Goal: Contribute content: Add original content to the website for others to see

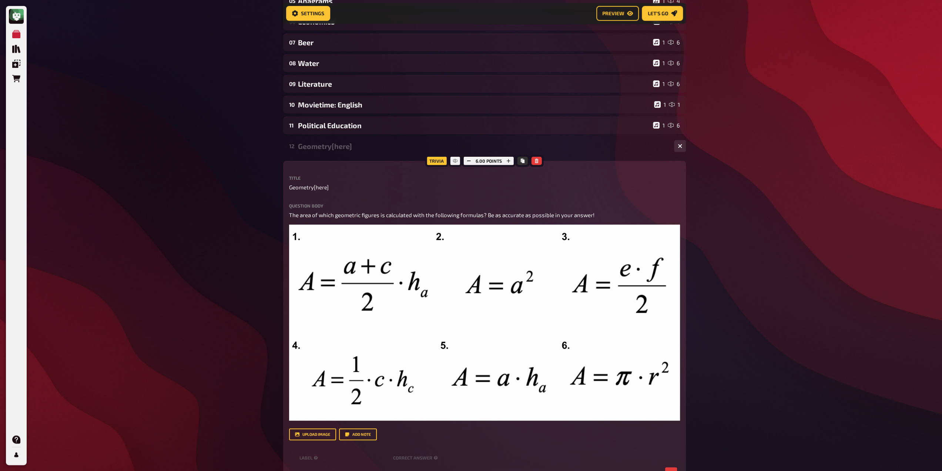
drag, startPoint x: 327, startPoint y: 186, endPoint x: 333, endPoint y: 188, distance: 6.3
click at [331, 186] on p "Geometry[here]" at bounding box center [484, 187] width 391 height 9
click at [327, 186] on span "Geometry[here]" at bounding box center [309, 187] width 40 height 9
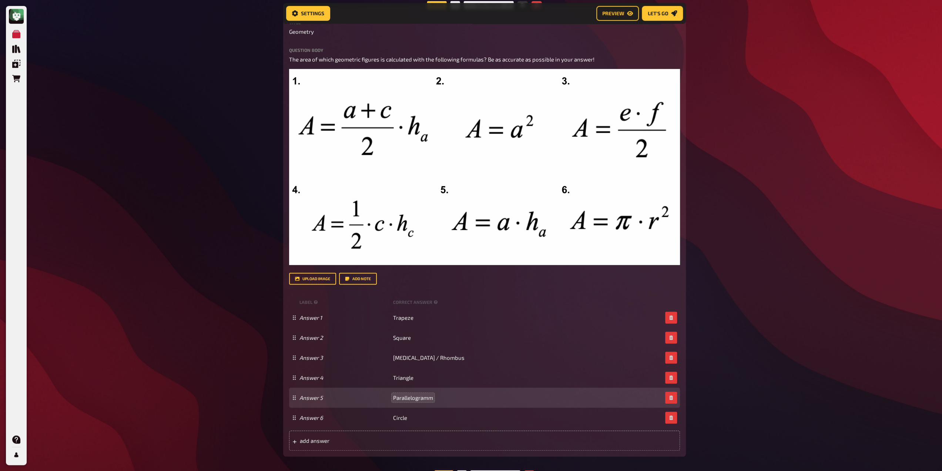
scroll to position [339, 0]
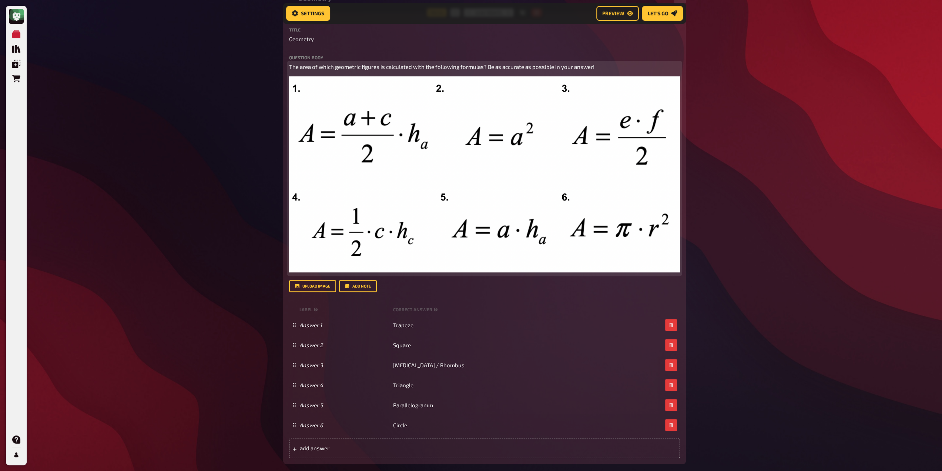
click at [393, 65] on span "The area of which geometric figures is calculated with the following formulas? …" at bounding box center [441, 66] width 305 height 7
copy span "The area of which geometric figures is calculated with the following formulas? …"
click at [291, 70] on span "“Which mathematical law or theorem is this?" at bounding box center [345, 66] width 113 height 7
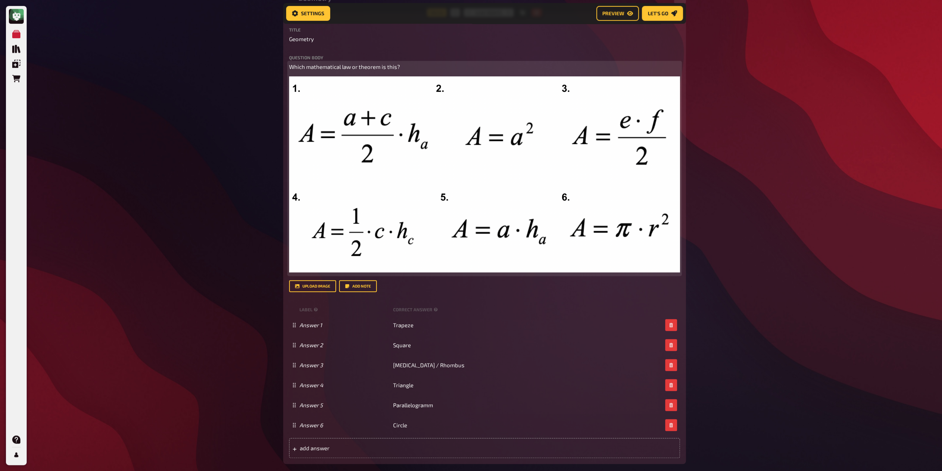
click at [304, 71] on p "Which mathematical law or theorem is this?" at bounding box center [484, 67] width 391 height 9
click at [439, 138] on img at bounding box center [484, 174] width 391 height 196
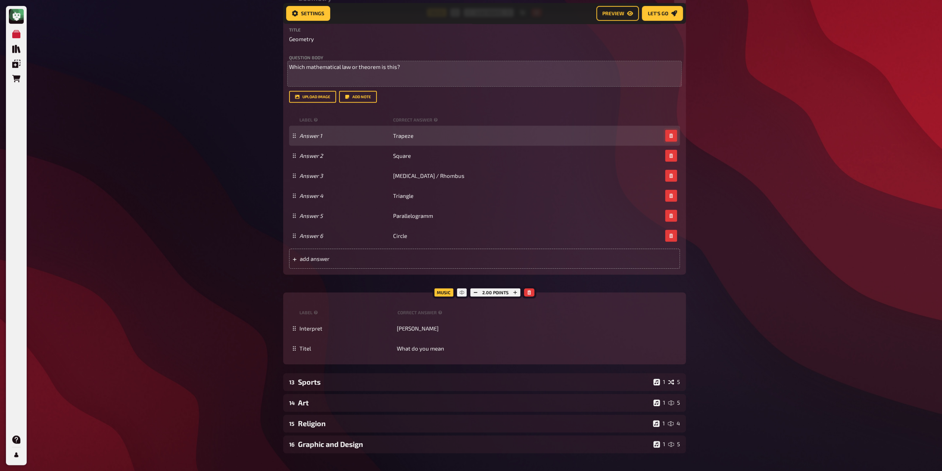
click at [674, 139] on button "button" at bounding box center [671, 136] width 12 height 12
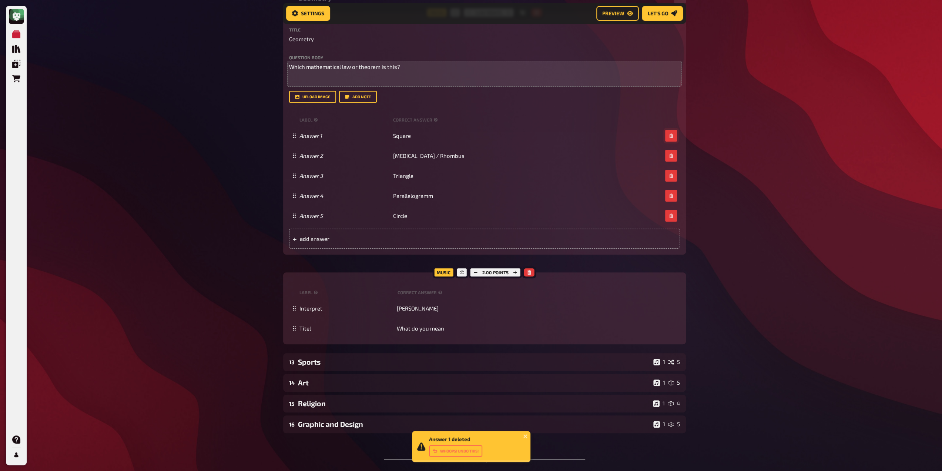
click at [674, 139] on button "button" at bounding box center [671, 136] width 12 height 12
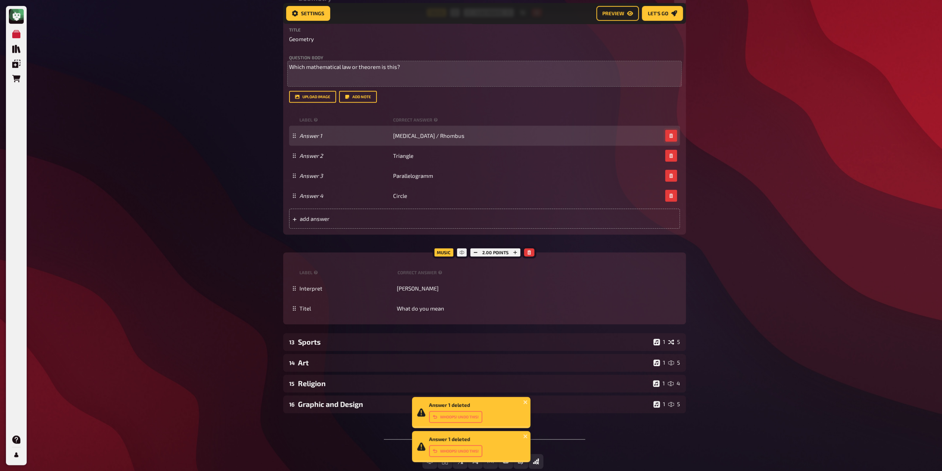
click at [673, 137] on icon "button" at bounding box center [671, 135] width 4 height 4
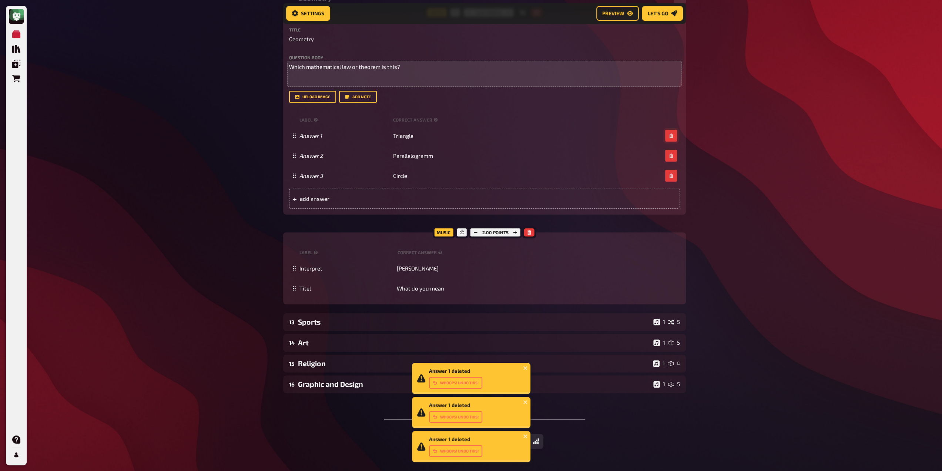
click at [673, 137] on icon "button" at bounding box center [671, 135] width 4 height 4
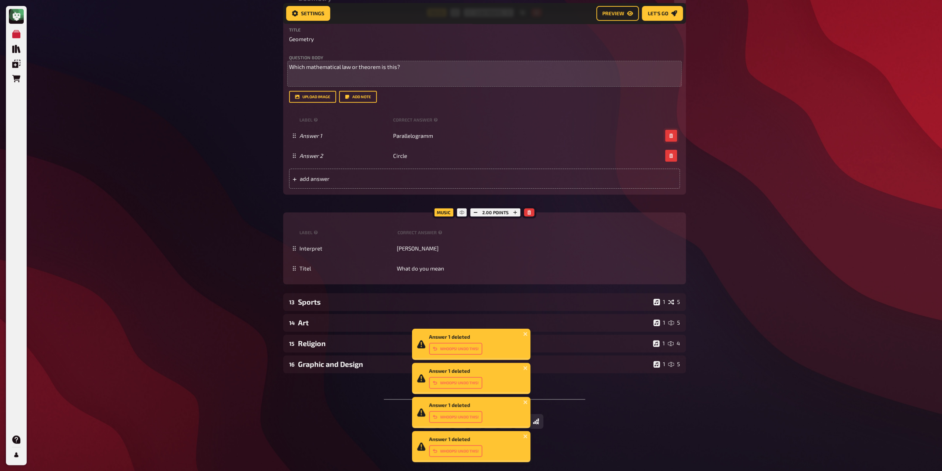
click at [673, 137] on icon "button" at bounding box center [671, 135] width 4 height 4
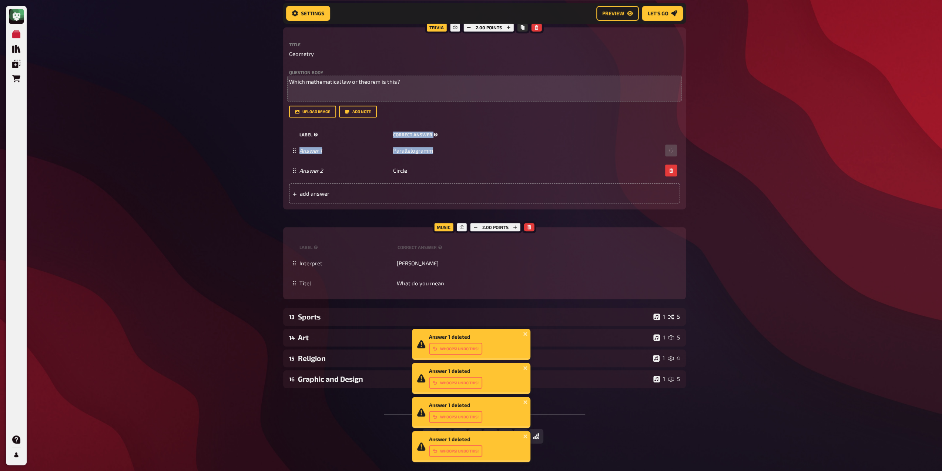
click at [673, 137] on div "label correct answer" at bounding box center [484, 134] width 391 height 11
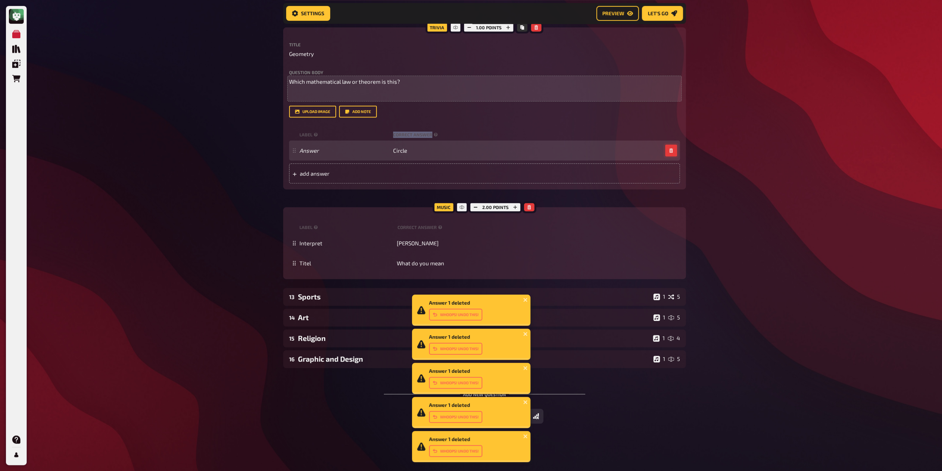
click at [672, 152] on icon "button" at bounding box center [670, 150] width 3 height 4
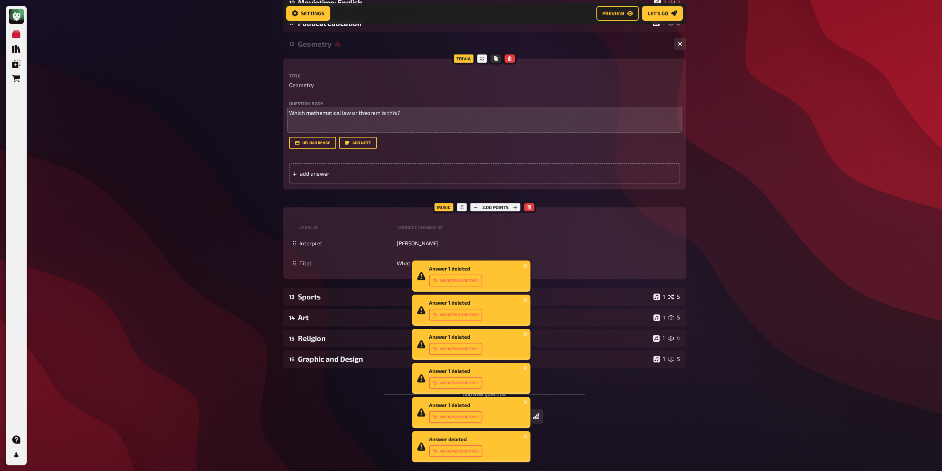
scroll to position [293, 0]
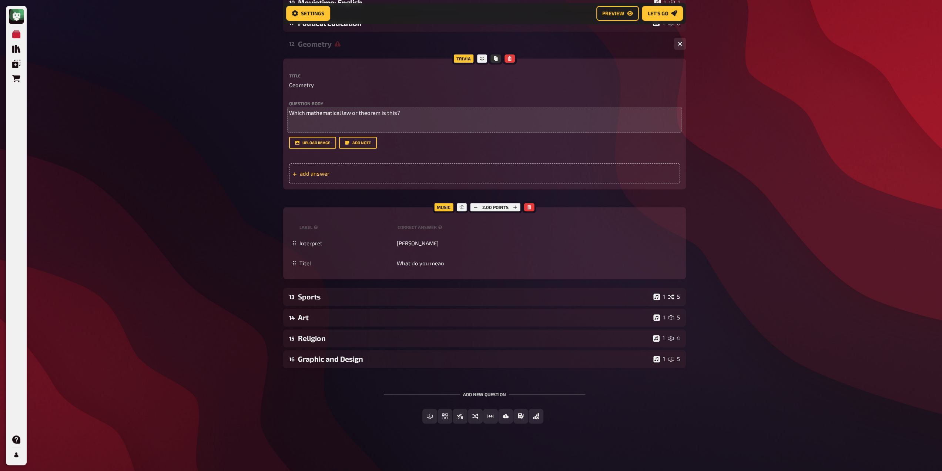
click at [354, 176] on span "add answer" at bounding box center [357, 173] width 115 height 7
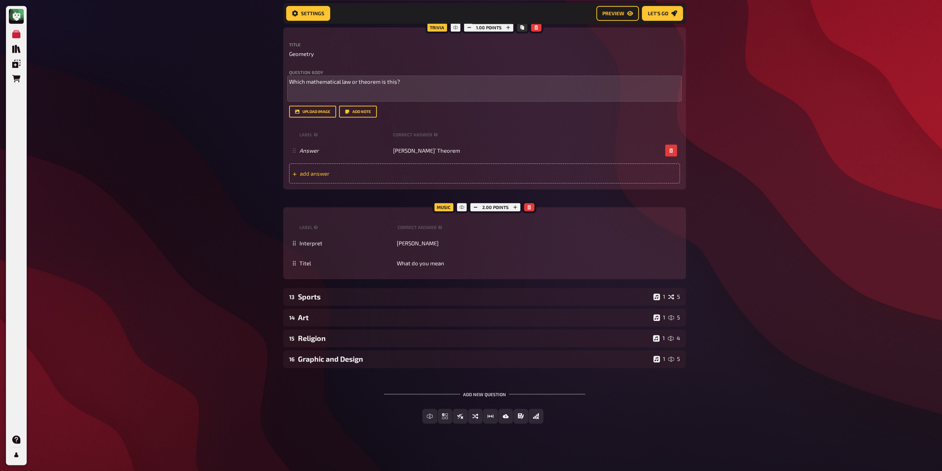
click at [391, 177] on div "add answer" at bounding box center [484, 173] width 391 height 20
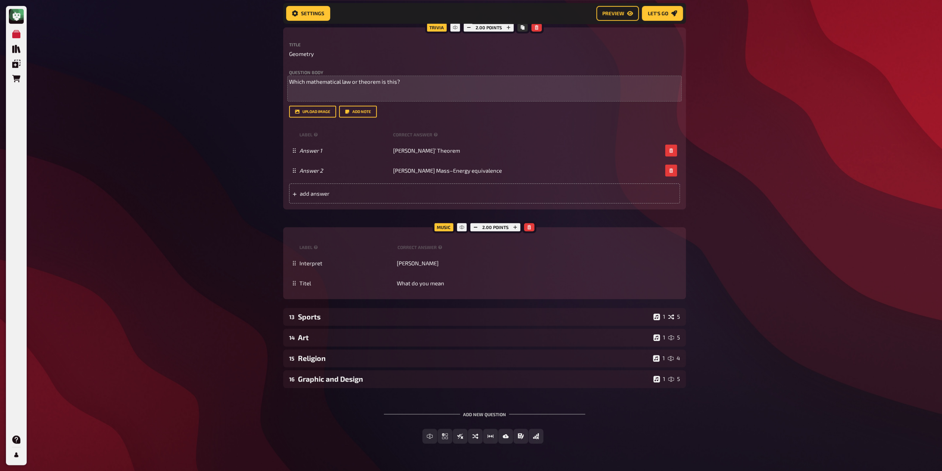
click at [397, 210] on div "Trivia 2.00 points Title Geometry Question body Which mathematical law or theor…" at bounding box center [484, 162] width 403 height 271
click at [398, 187] on div "add answer" at bounding box center [484, 193] width 391 height 20
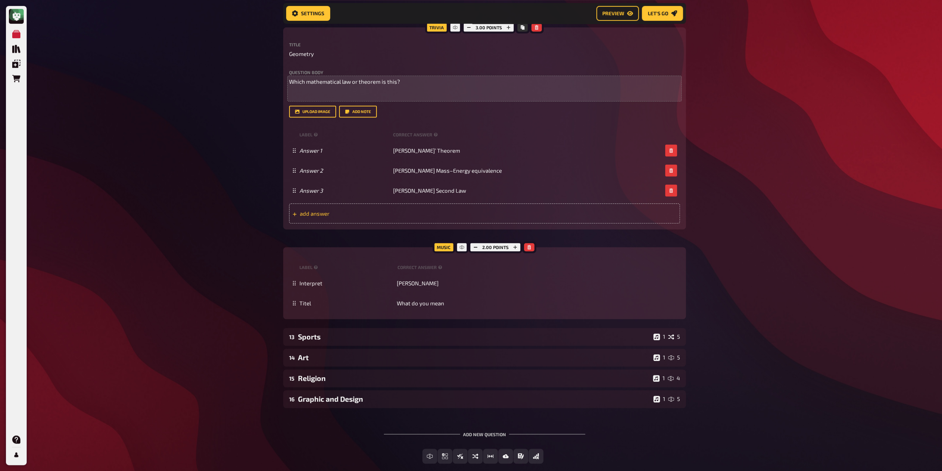
click at [410, 209] on div "add answer" at bounding box center [484, 213] width 391 height 20
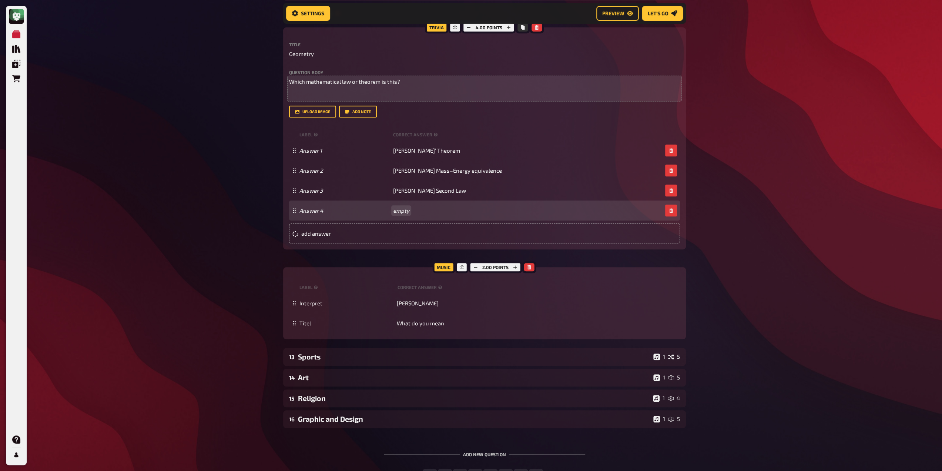
paste span
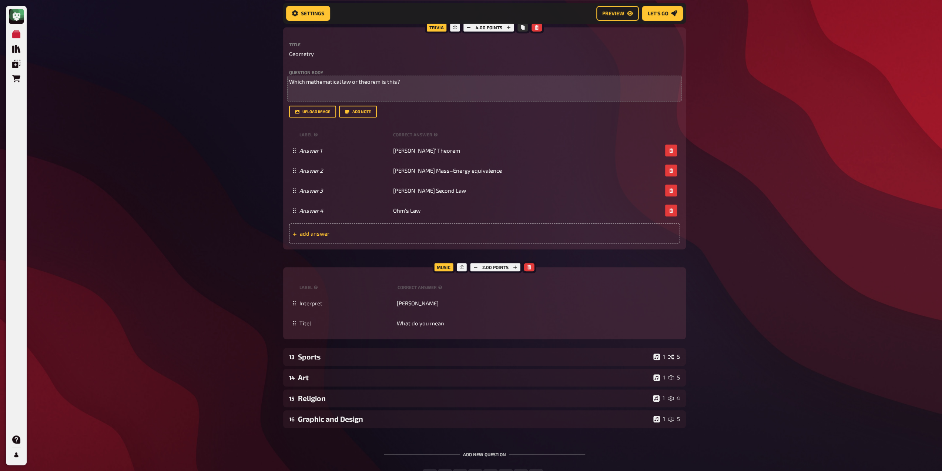
click at [406, 237] on div "add answer" at bounding box center [484, 233] width 391 height 20
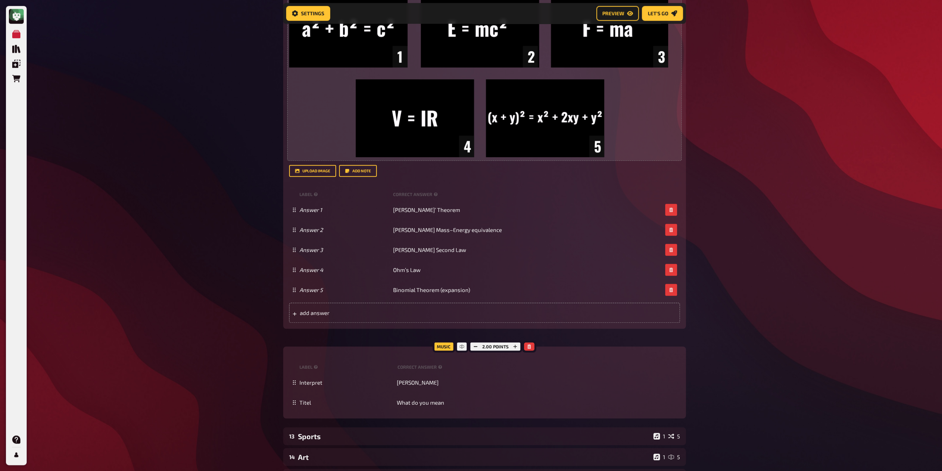
scroll to position [277, 0]
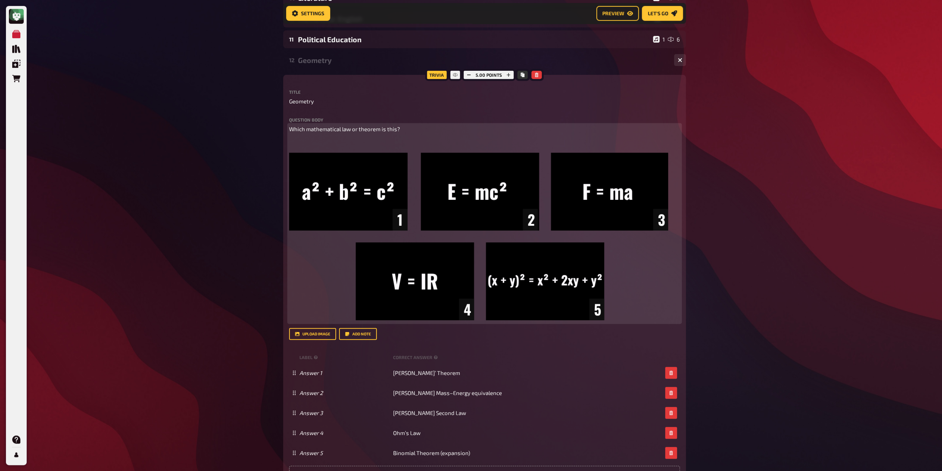
click at [326, 143] on p "﻿" at bounding box center [484, 142] width 391 height 9
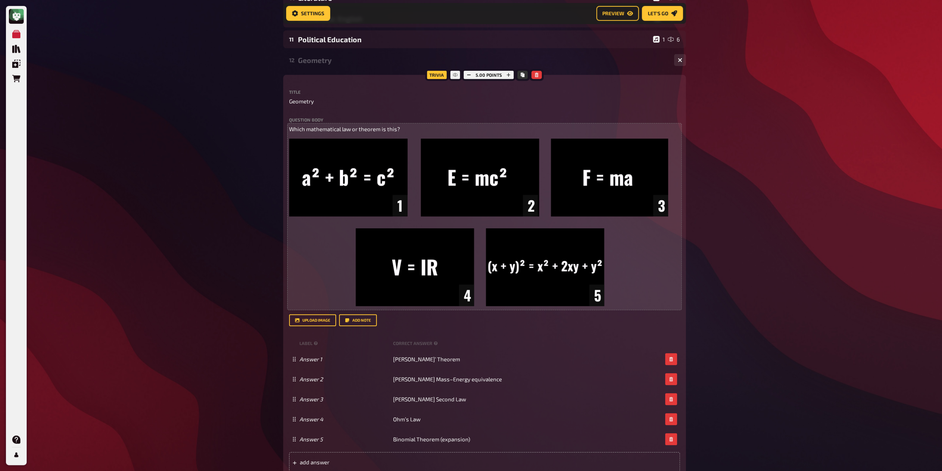
click at [757, 198] on div "My Quizzes Quiz Library Overlays Orders Help Profile Home My Quizzes Back to Sc…" at bounding box center [471, 241] width 942 height 1036
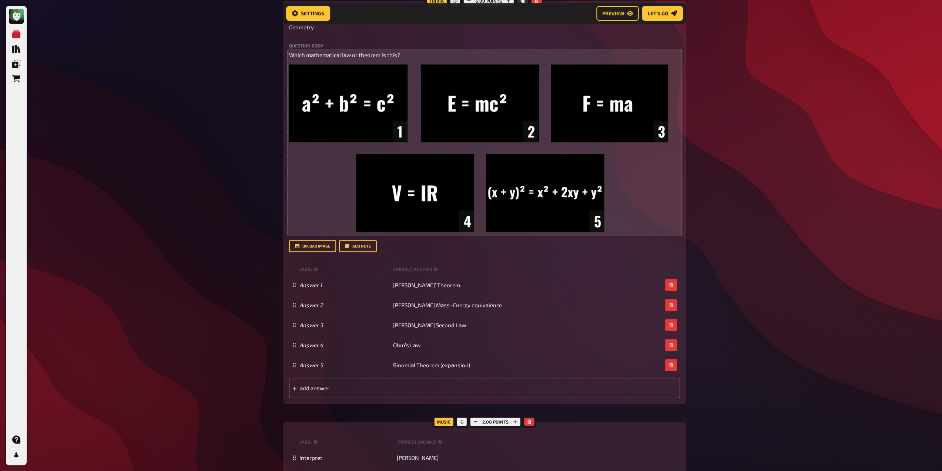
scroll to position [351, 0]
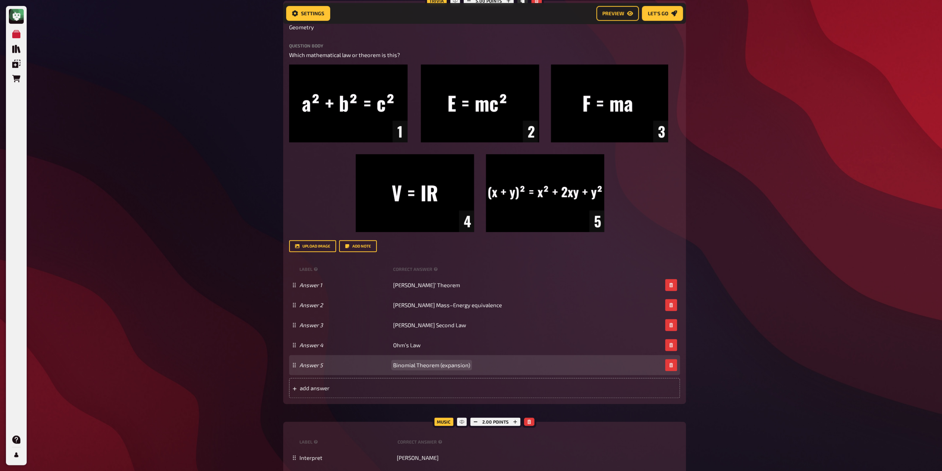
click at [444, 364] on span "Binomial Theorem (expansion)" at bounding box center [431, 364] width 77 height 7
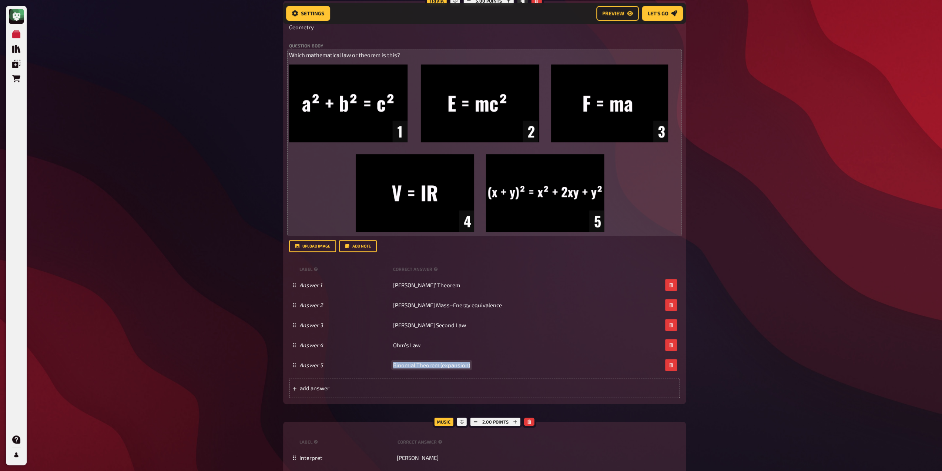
copy span "Binomial Theorem (expansion)"
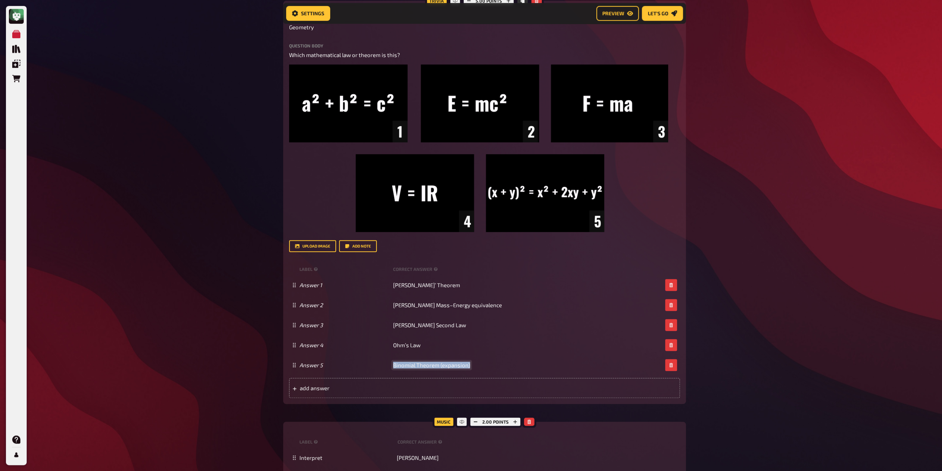
paste span
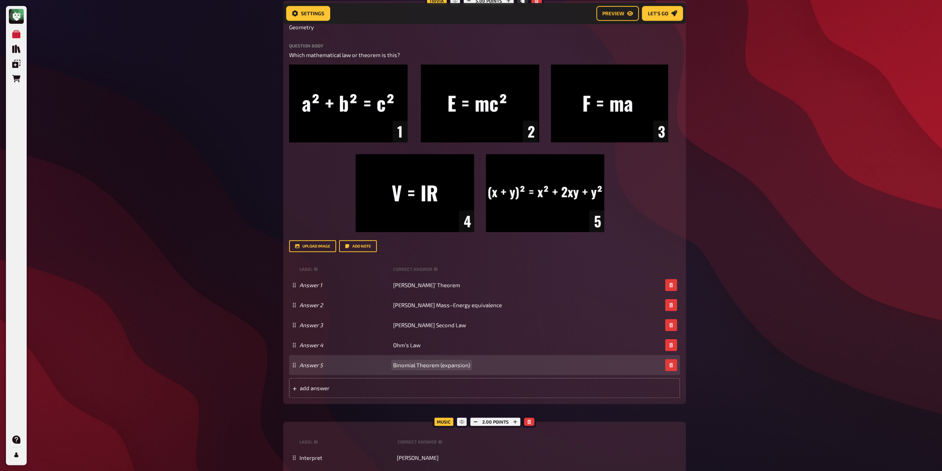
click at [393, 364] on div "Answer 5 Binomial Theorem (expansion)" at bounding box center [481, 364] width 363 height 7
click at [393, 365] on div "Answer 5 Binomial Theorem (expansion)" at bounding box center [481, 364] width 363 height 7
click at [394, 365] on span "Binomial Theorem (expansion)" at bounding box center [431, 364] width 77 height 7
click at [476, 363] on span "perfect square trinomial formula./Binomial Theorem (expansion)" at bounding box center [475, 364] width 164 height 7
click at [395, 364] on span "perfect square trinomial formula/Binomial Theorem (expansion)" at bounding box center [474, 364] width 163 height 7
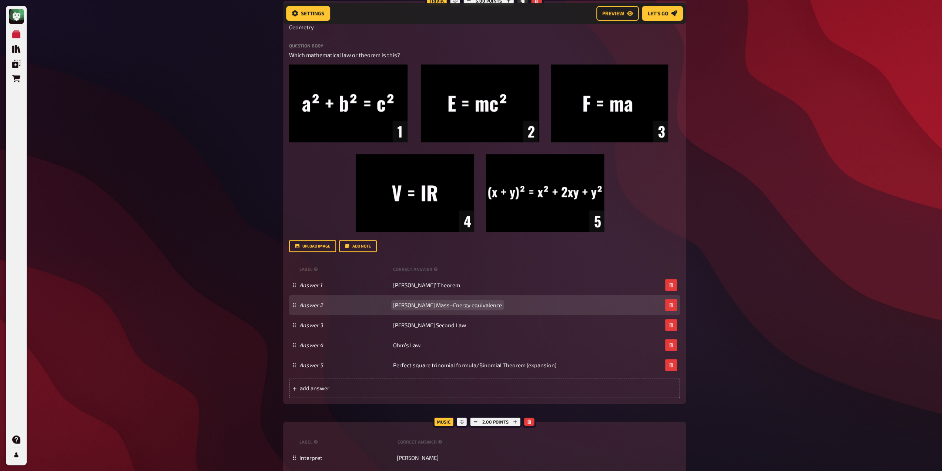
click at [461, 303] on span "[PERSON_NAME] Mass–Energy equivalence" at bounding box center [447, 304] width 109 height 7
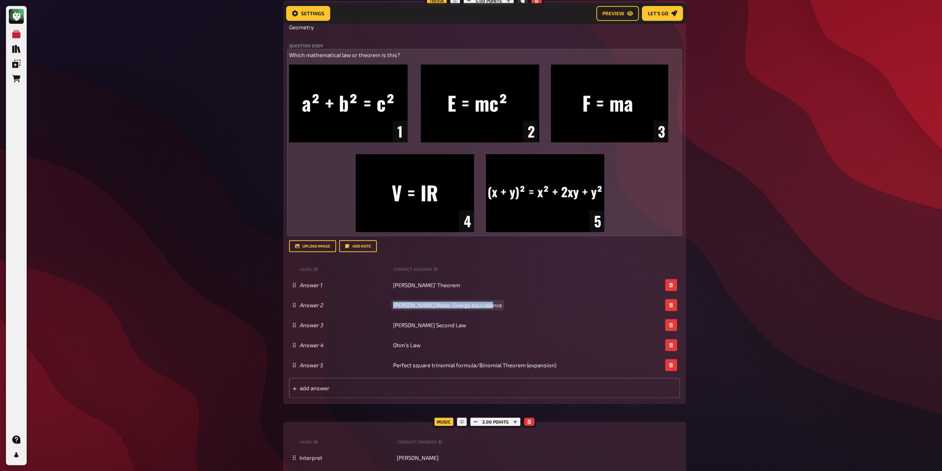
copy span "[PERSON_NAME] Mass–Energy equivalence"
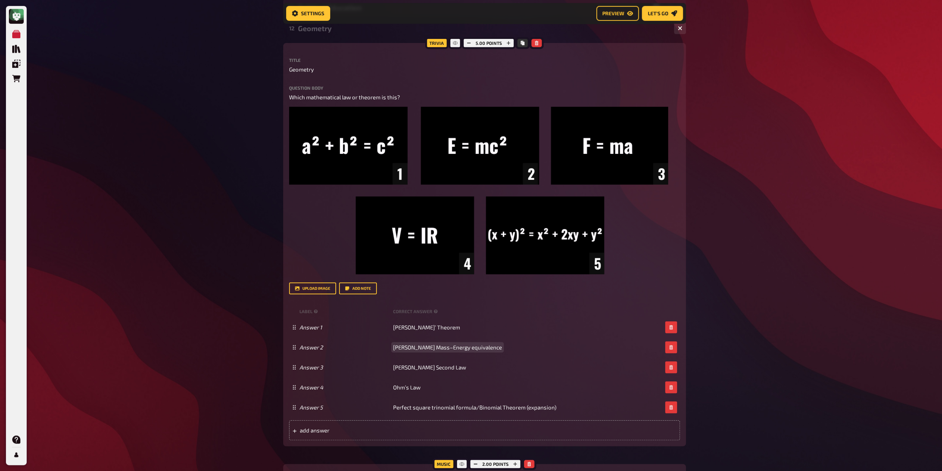
scroll to position [240, 0]
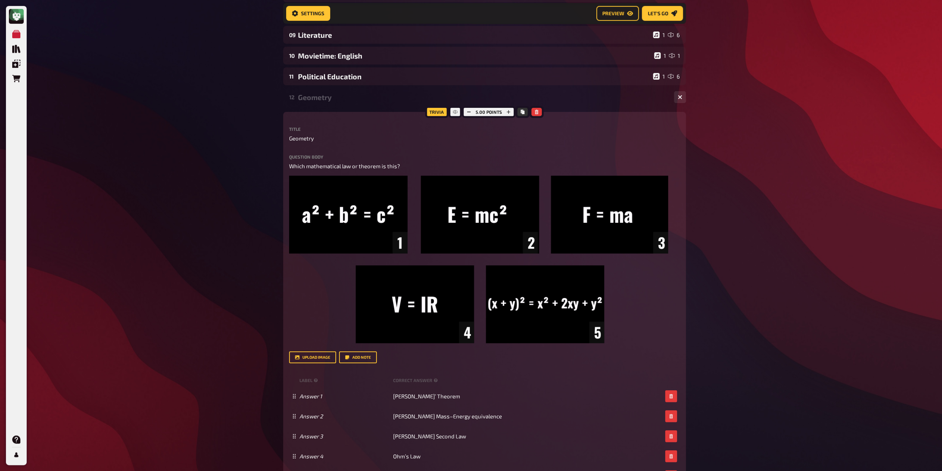
click at [208, 194] on div "My Quizzes Quiz Library Overlays Orders Help Profile Home My Quizzes Back to Sc…" at bounding box center [471, 278] width 942 height 1036
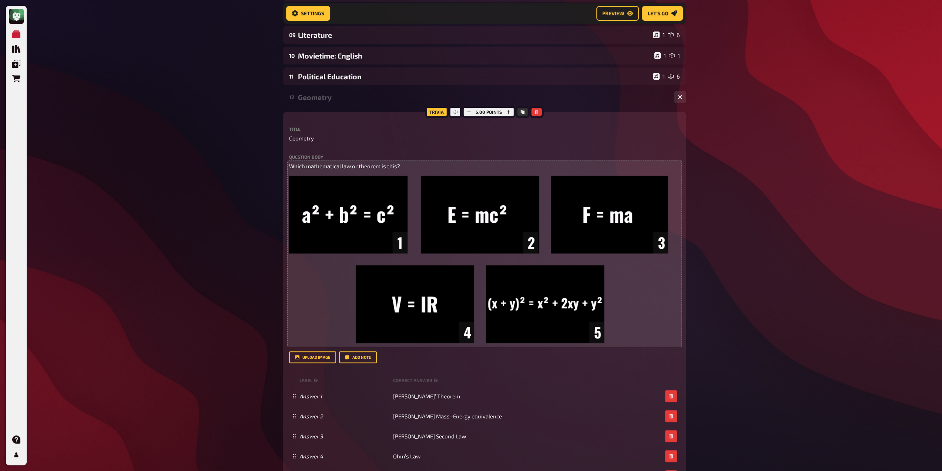
scroll to position [388, 0]
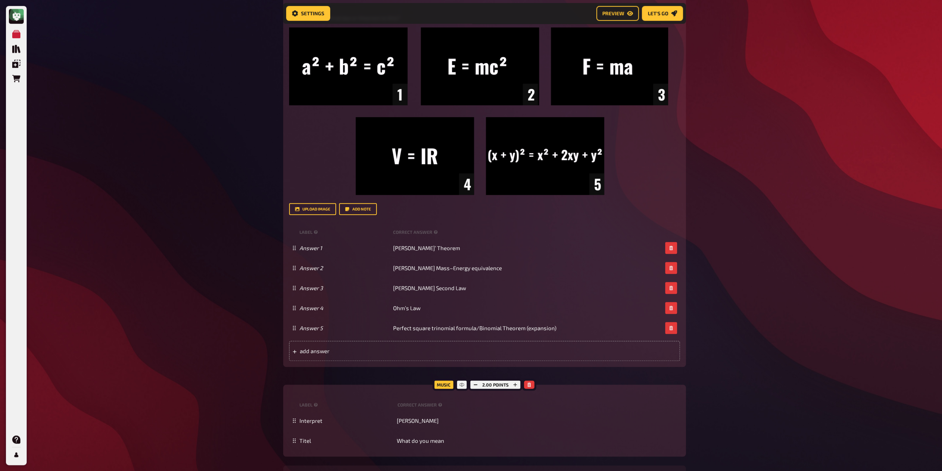
click at [482, 387] on div "2.00 points" at bounding box center [496, 384] width 54 height 12
click at [479, 385] on button "button" at bounding box center [476, 384] width 10 height 8
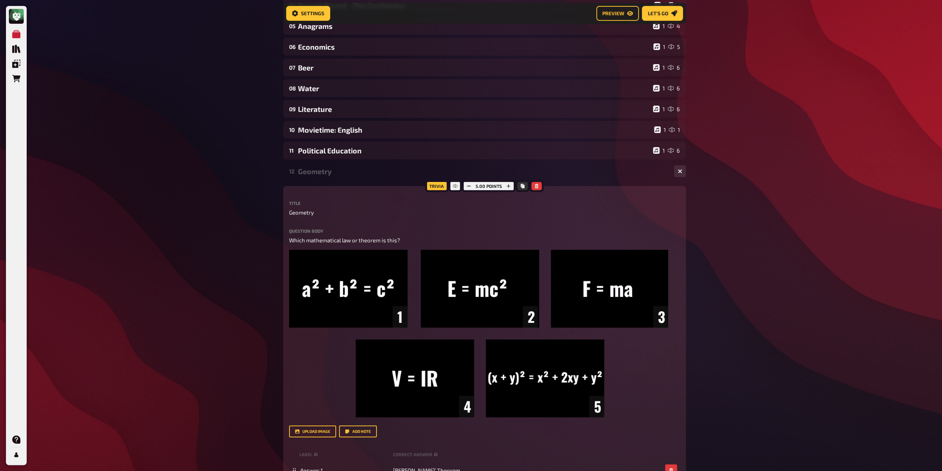
click at [348, 169] on div "Geometry" at bounding box center [483, 171] width 370 height 9
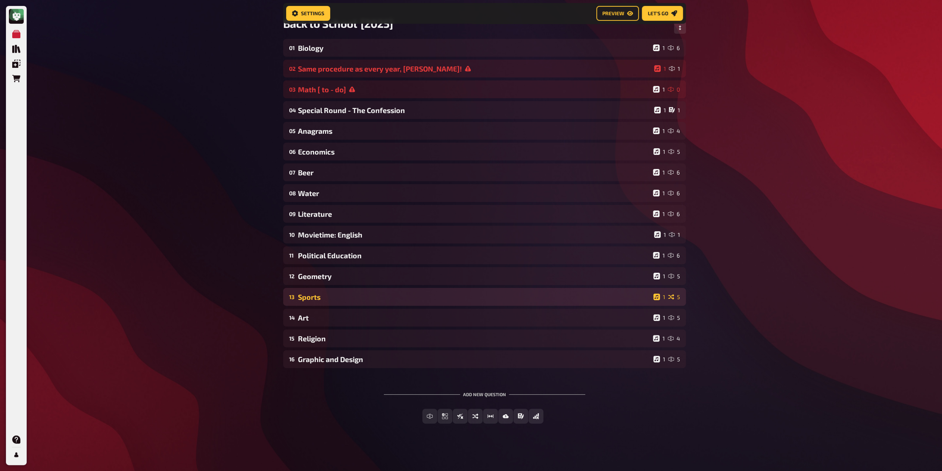
click at [340, 298] on div "Sports" at bounding box center [474, 297] width 353 height 9
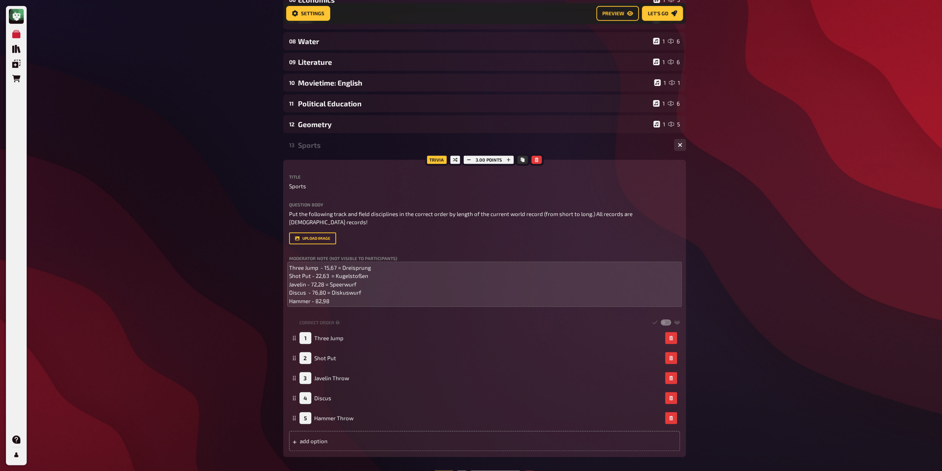
scroll to position [240, 0]
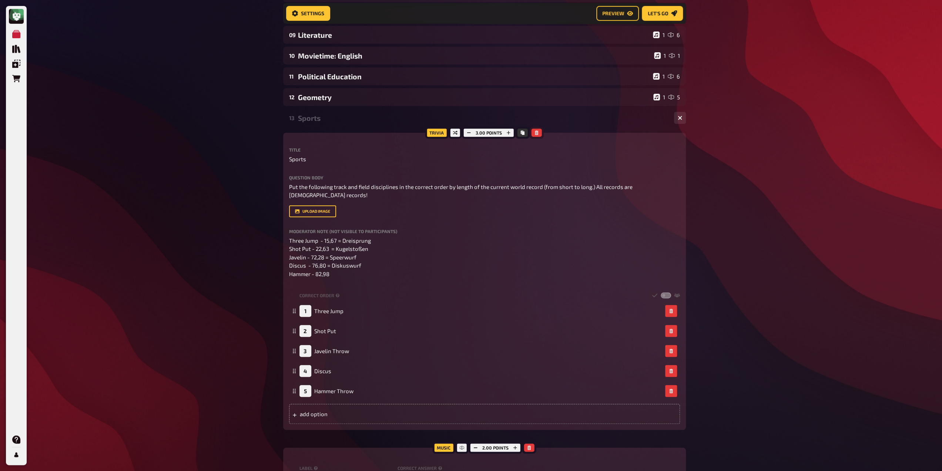
click at [541, 133] on button "button" at bounding box center [537, 132] width 10 height 8
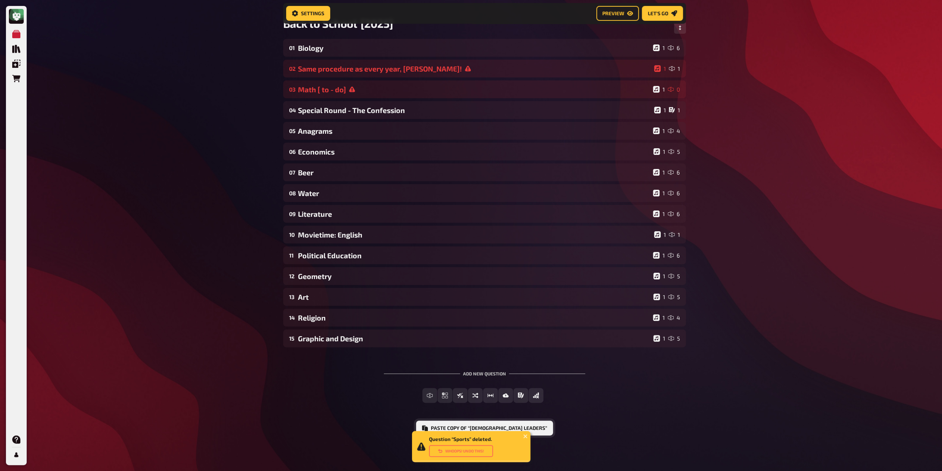
click at [473, 423] on button "Paste copy of “[DEMOGRAPHIC_DATA] Leaders”" at bounding box center [484, 427] width 137 height 15
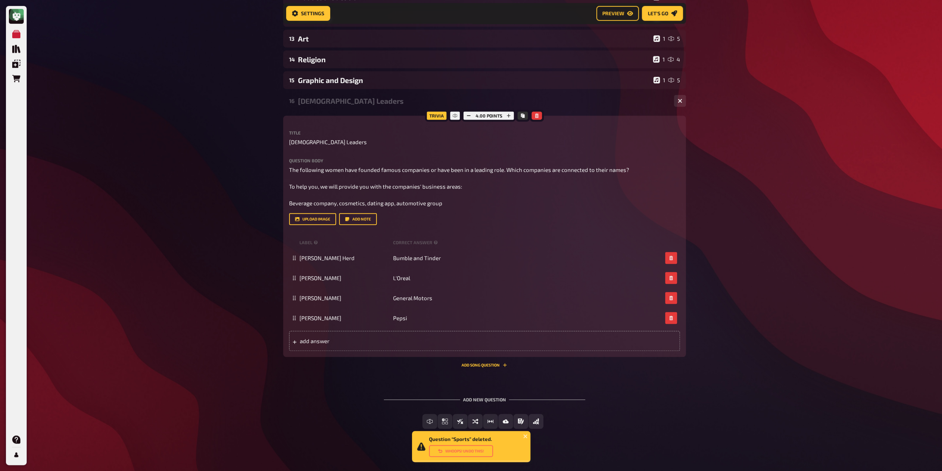
scroll to position [320, 0]
click at [494, 362] on button "Add Song question" at bounding box center [485, 363] width 46 height 4
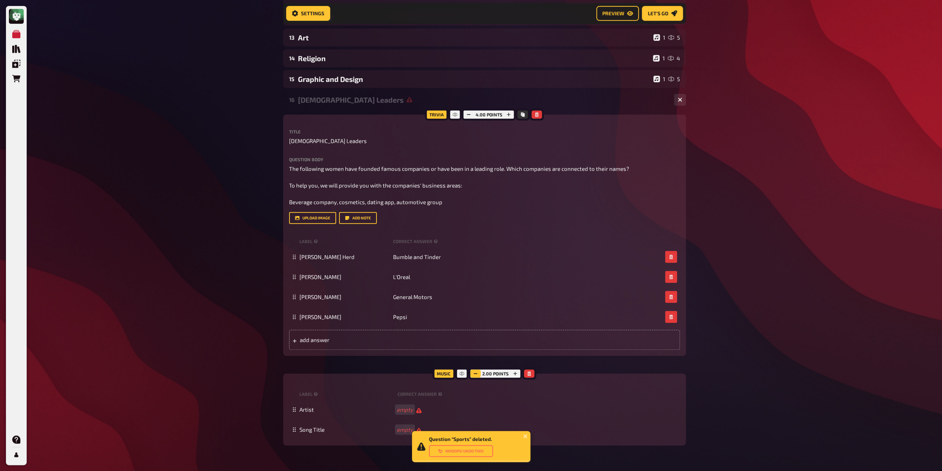
click at [476, 370] on button "button" at bounding box center [476, 373] width 10 height 8
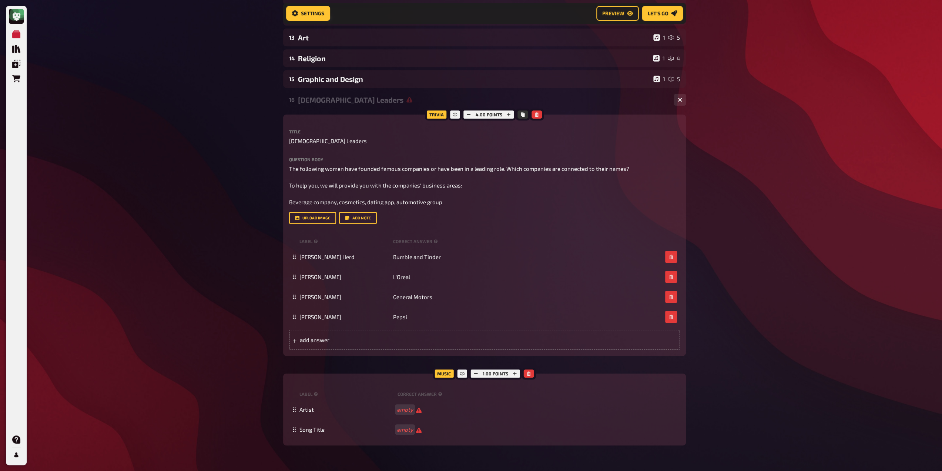
click at [754, 323] on div "Question “Sports” deleted. Whoops! Undo this! My Quizzes Quiz Library Overlays …" at bounding box center [471, 117] width 942 height 874
click at [345, 103] on div "[DEMOGRAPHIC_DATA] Leaders" at bounding box center [483, 100] width 370 height 9
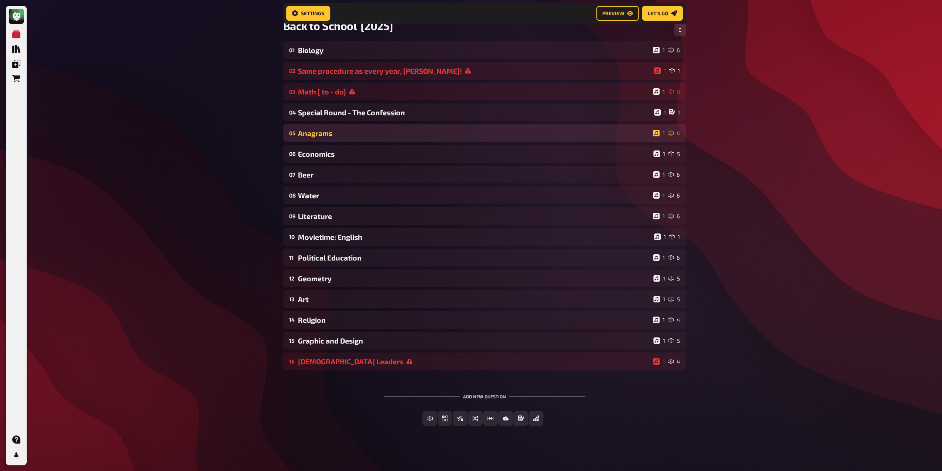
scroll to position [0, 0]
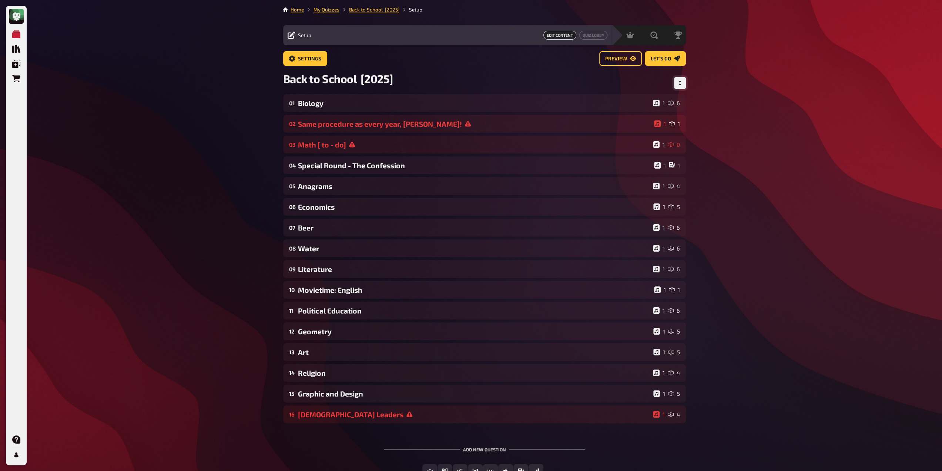
click at [684, 84] on button "Change Order" at bounding box center [680, 83] width 12 height 12
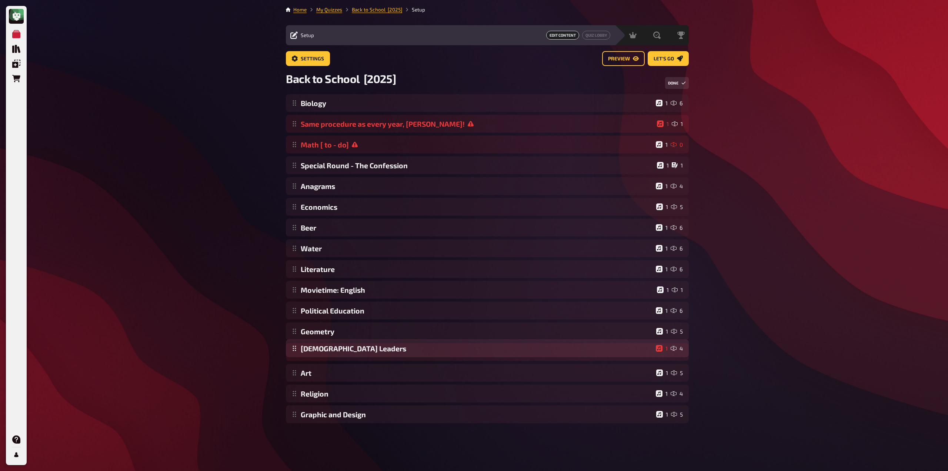
drag, startPoint x: 295, startPoint y: 420, endPoint x: 402, endPoint y: 354, distance: 125.7
click at [402, 354] on div "Biology 1 6 Same procedure as every year, [PERSON_NAME]! 1 1 Math [ to - do] 1 …" at bounding box center [487, 258] width 403 height 329
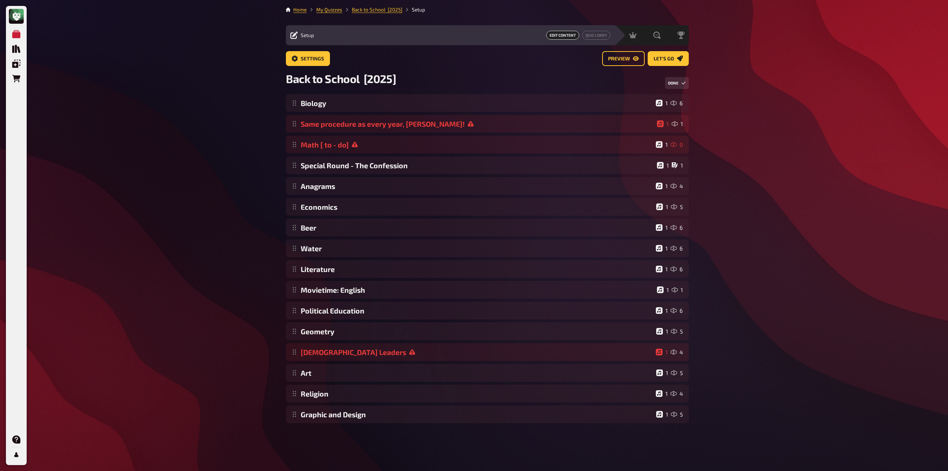
click at [699, 311] on div "My Quizzes Quiz Library Overlays Orders Help Profile Home My Quizzes Back to Sc…" at bounding box center [474, 235] width 948 height 471
drag, startPoint x: 672, startPoint y: 77, endPoint x: 672, endPoint y: 83, distance: 6.3
click at [672, 77] on button "Done" at bounding box center [677, 83] width 24 height 12
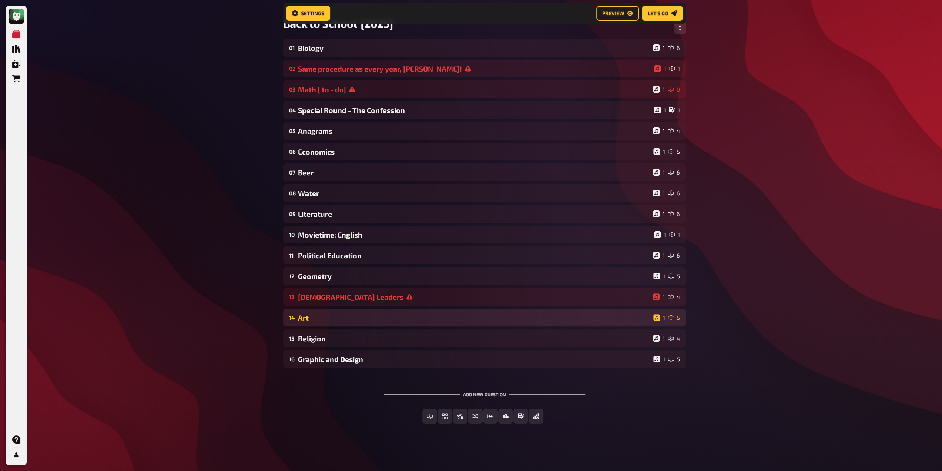
click at [315, 324] on div "14 Art 1 5" at bounding box center [484, 317] width 403 height 18
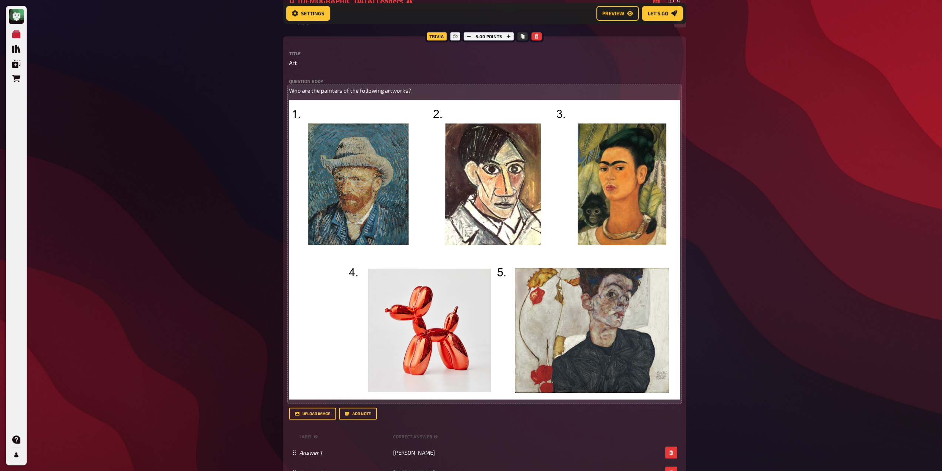
scroll to position [357, 0]
click at [321, 92] on span "Who are the painters of the following artworks?" at bounding box center [350, 90] width 122 height 7
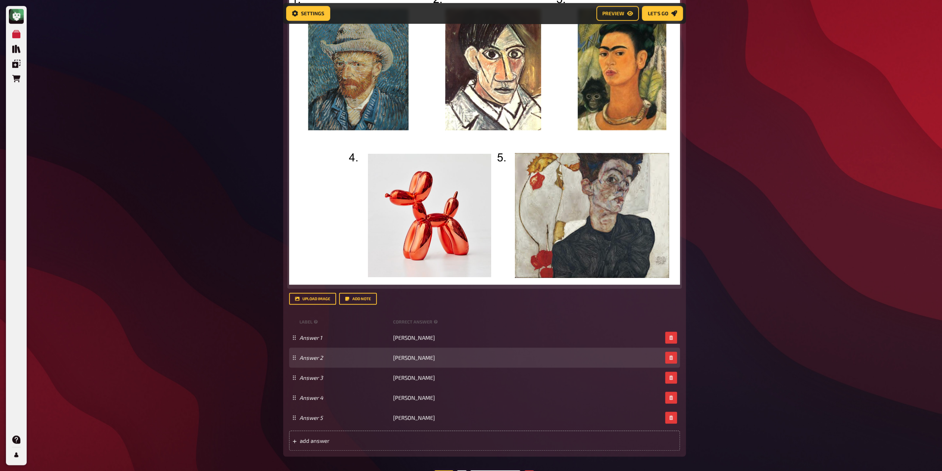
scroll to position [542, 0]
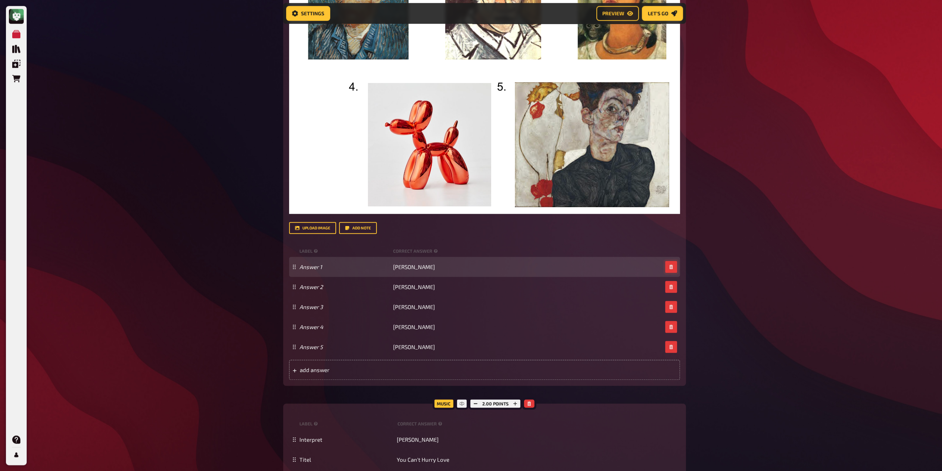
click at [675, 264] on button "button" at bounding box center [671, 267] width 12 height 12
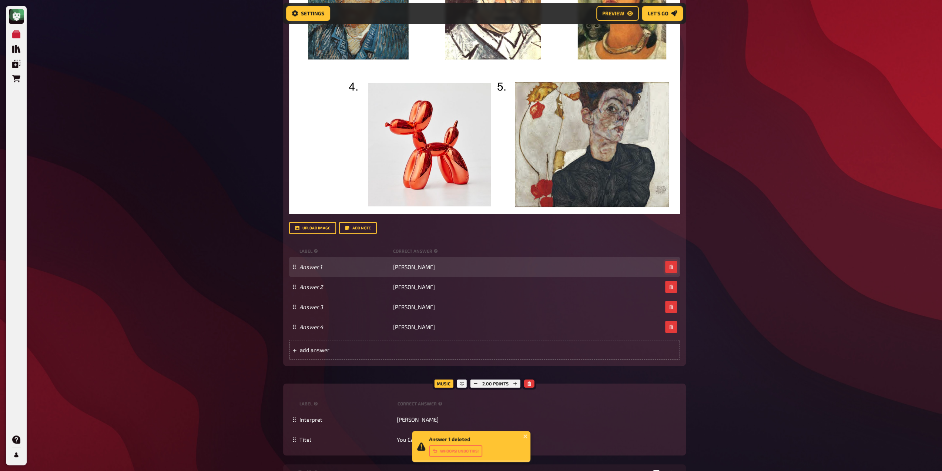
click at [675, 264] on button "button" at bounding box center [671, 267] width 12 height 12
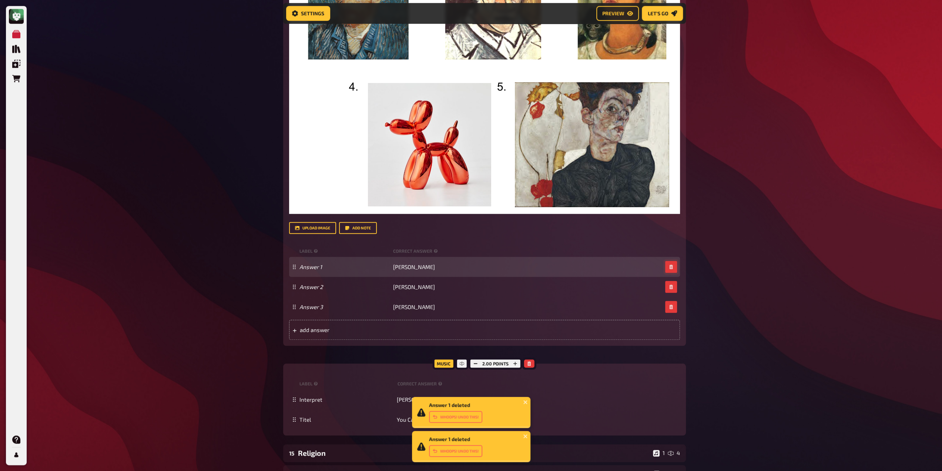
click at [674, 265] on button "button" at bounding box center [671, 267] width 12 height 12
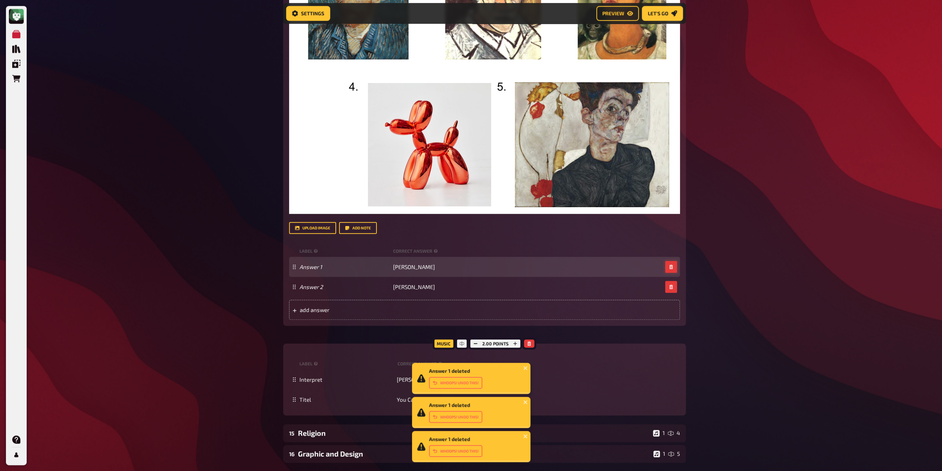
click at [673, 265] on button "button" at bounding box center [671, 267] width 12 height 12
click at [673, 281] on button "button" at bounding box center [671, 287] width 12 height 12
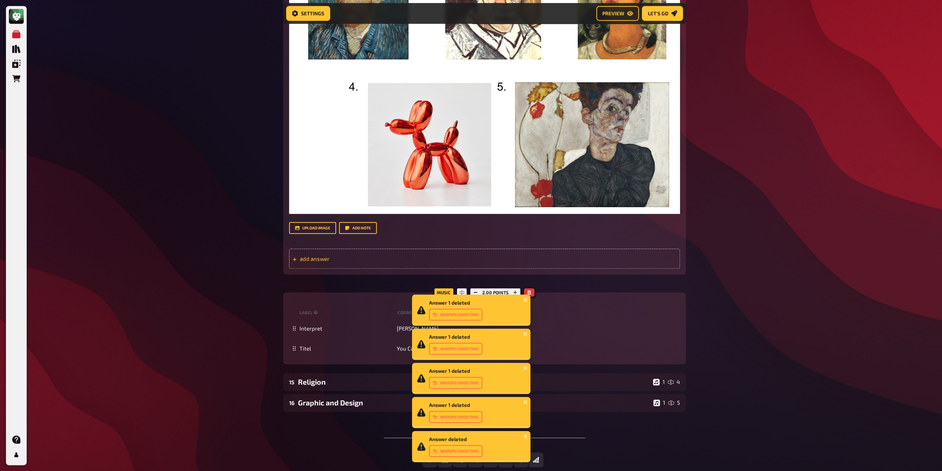
click at [549, 260] on div "add answer" at bounding box center [484, 258] width 391 height 20
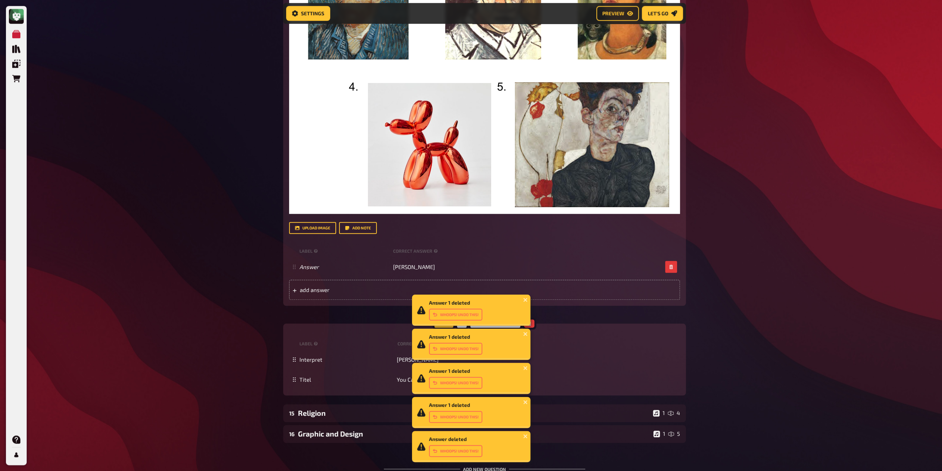
click at [736, 248] on div "Answer 1 deleted Whoops! Undo this! Answer 1 deleted Whoops! Undo this! Answer …" at bounding box center [471, 2] width 942 height 1088
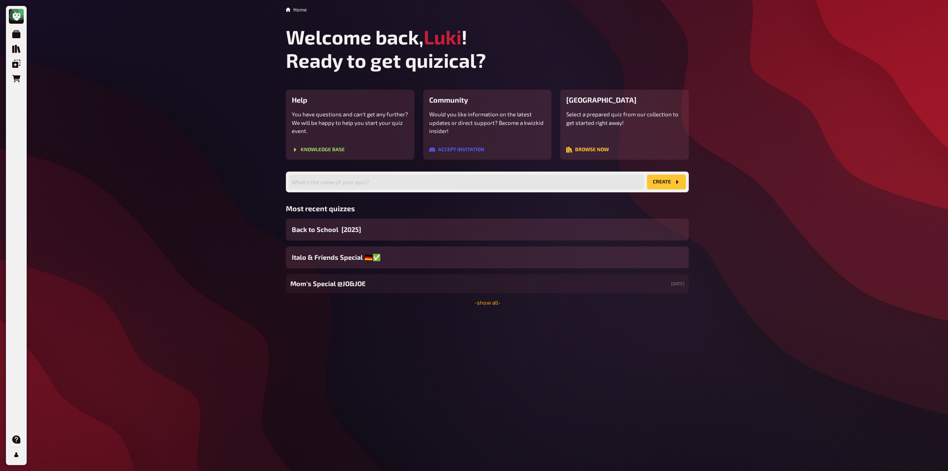
click at [490, 304] on link "- show all -" at bounding box center [487, 302] width 26 height 7
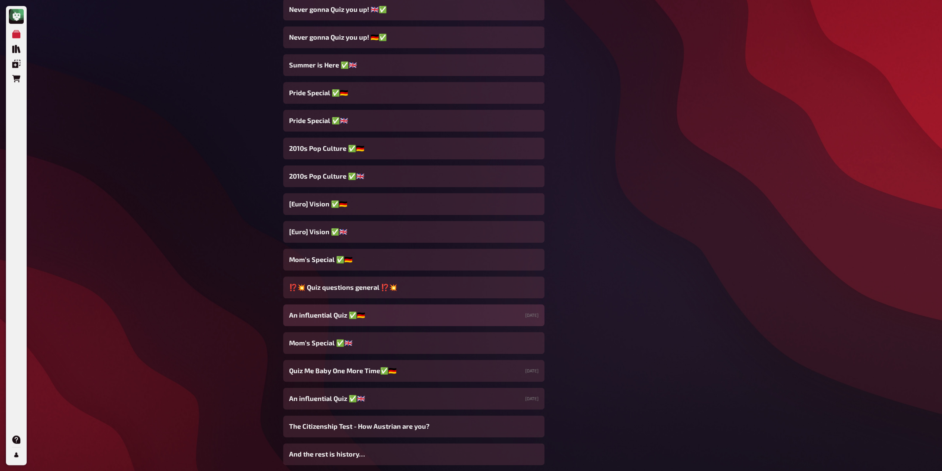
scroll to position [704, 0]
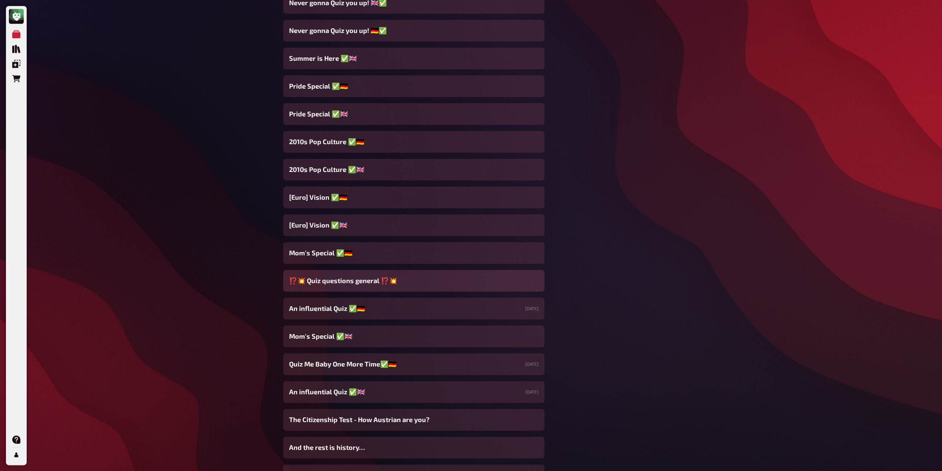
click at [378, 288] on div "⁉️​💥​ Quiz questions general ⁉️​💥​" at bounding box center [413, 281] width 261 height 22
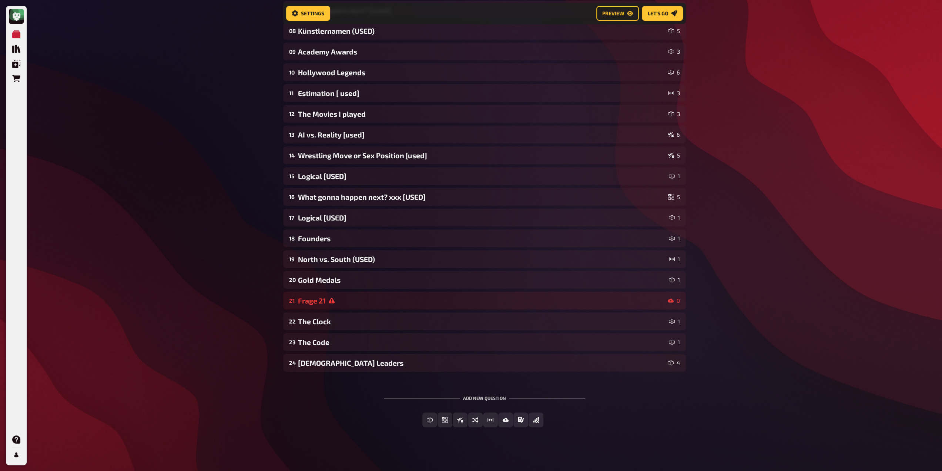
scroll to position [228, 0]
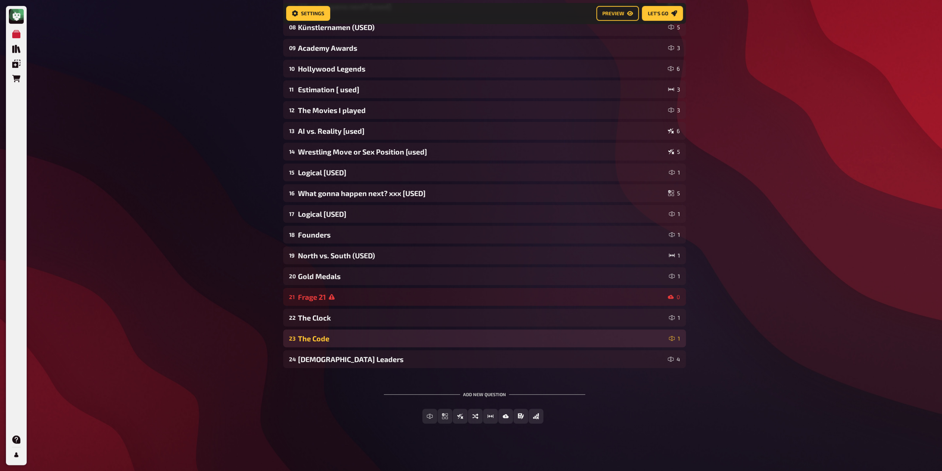
click at [378, 336] on div "The Code" at bounding box center [482, 338] width 368 height 9
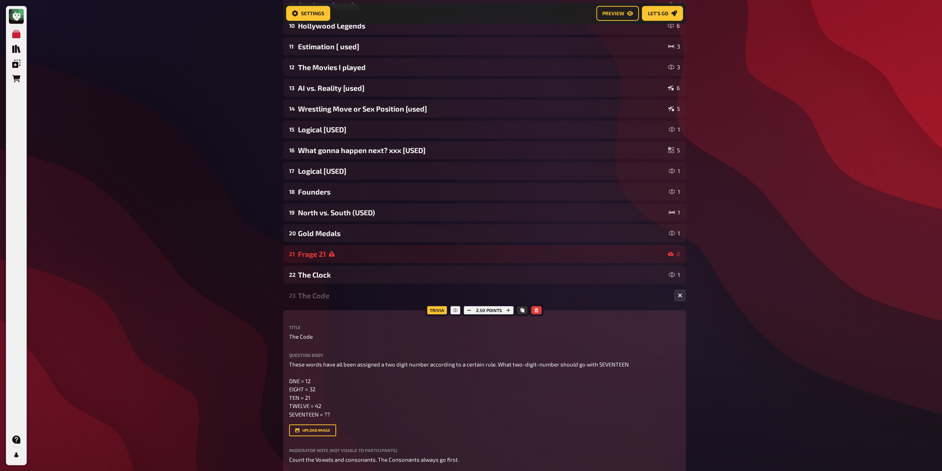
scroll to position [339, 0]
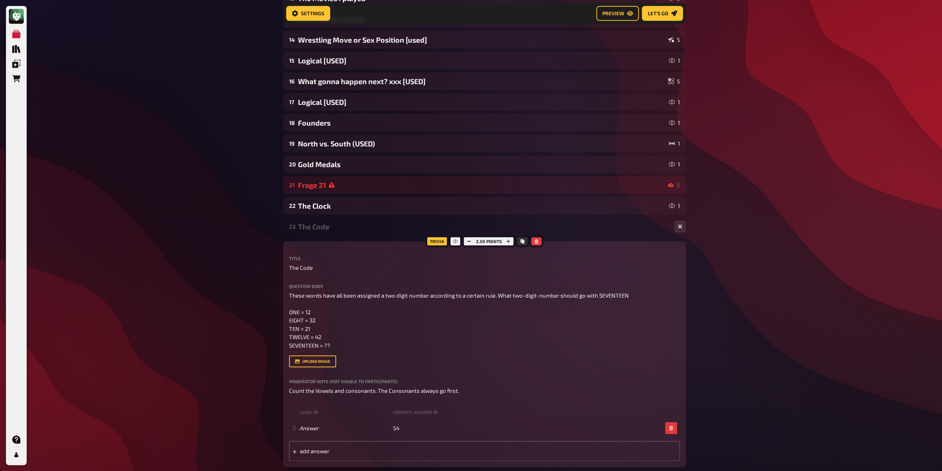
click at [349, 231] on div "23 The Code 1" at bounding box center [484, 226] width 403 height 18
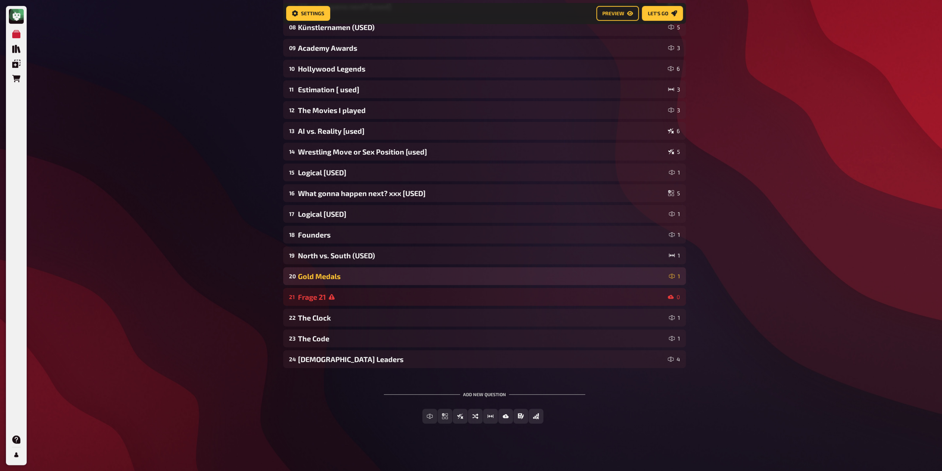
scroll to position [228, 0]
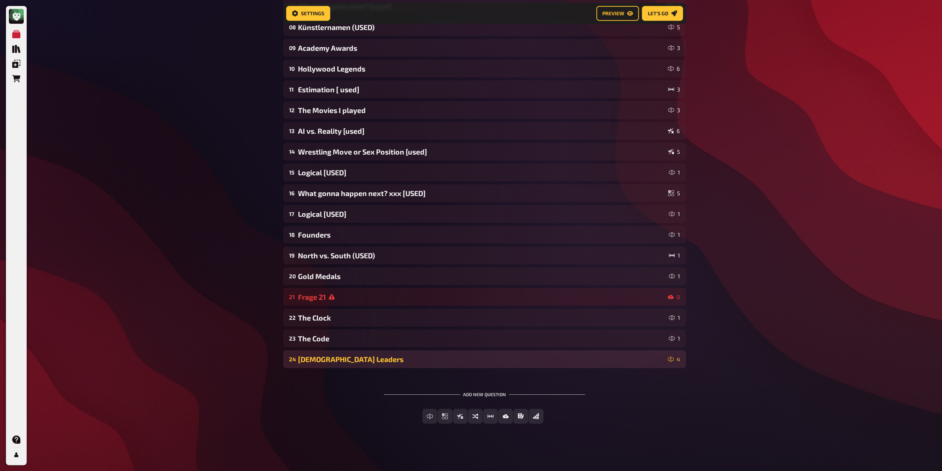
click at [333, 360] on div "[DEMOGRAPHIC_DATA] Leaders" at bounding box center [481, 359] width 367 height 9
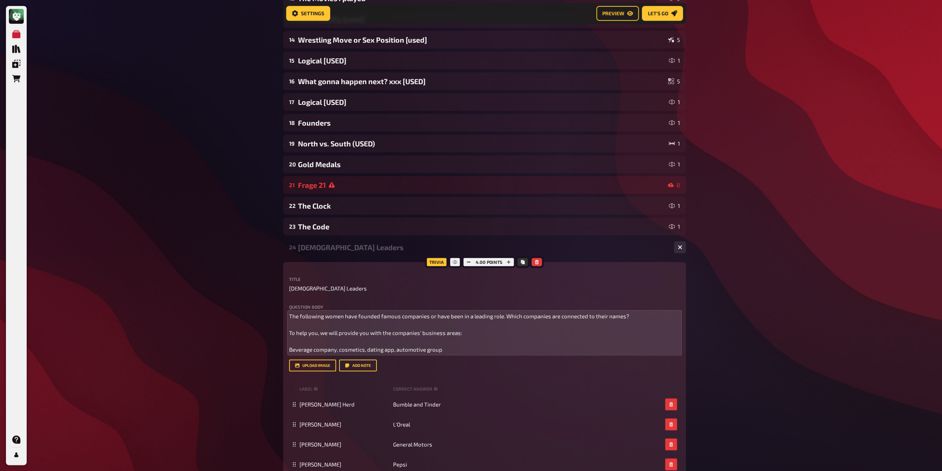
scroll to position [413, 0]
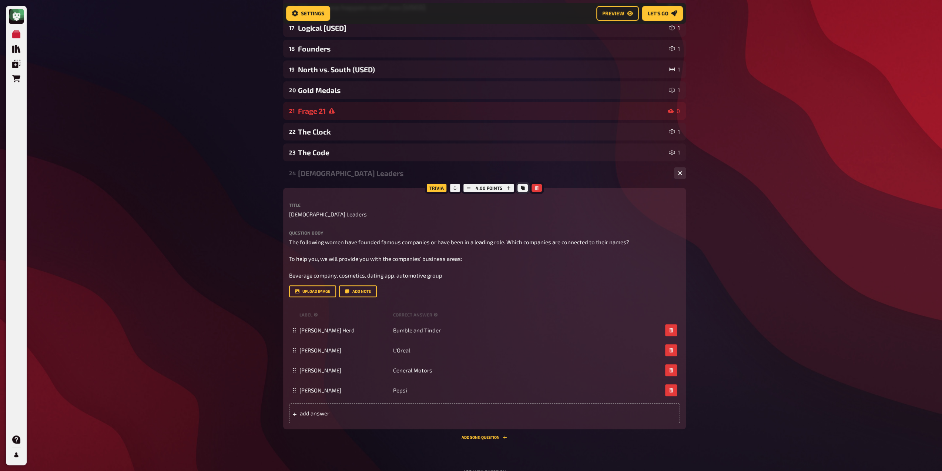
click at [521, 188] on icon "Copy" at bounding box center [523, 188] width 4 height 4
click at [326, 214] on span "[DEMOGRAPHIC_DATA] Leaders" at bounding box center [328, 214] width 78 height 9
click at [341, 214] on span "Female Leaders[used" at bounding box center [335, 214] width 92 height 9
